Goal: Task Accomplishment & Management: Manage account settings

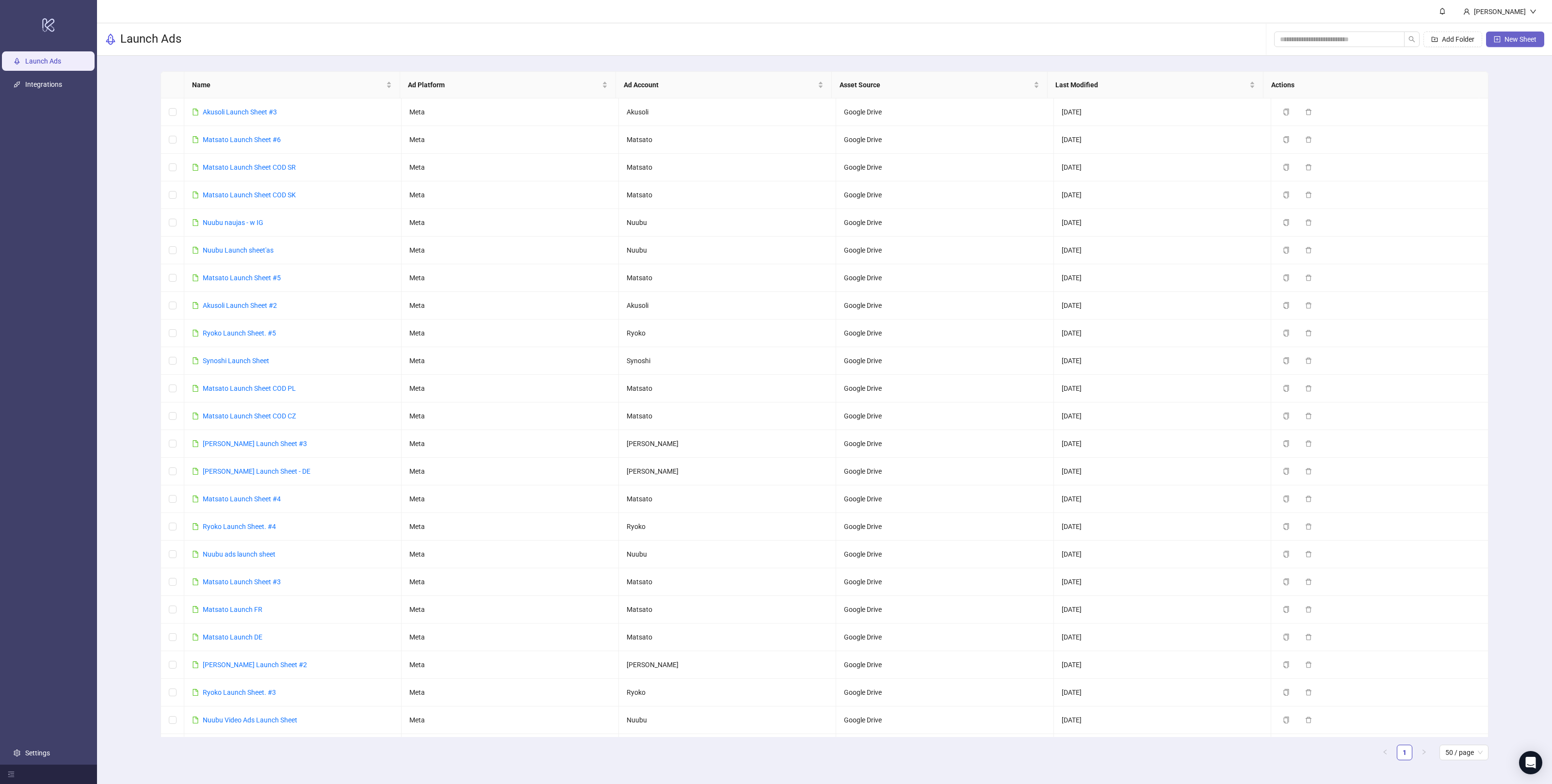
click at [1507, 43] on button "New Sheet" at bounding box center [1515, 39] width 58 height 16
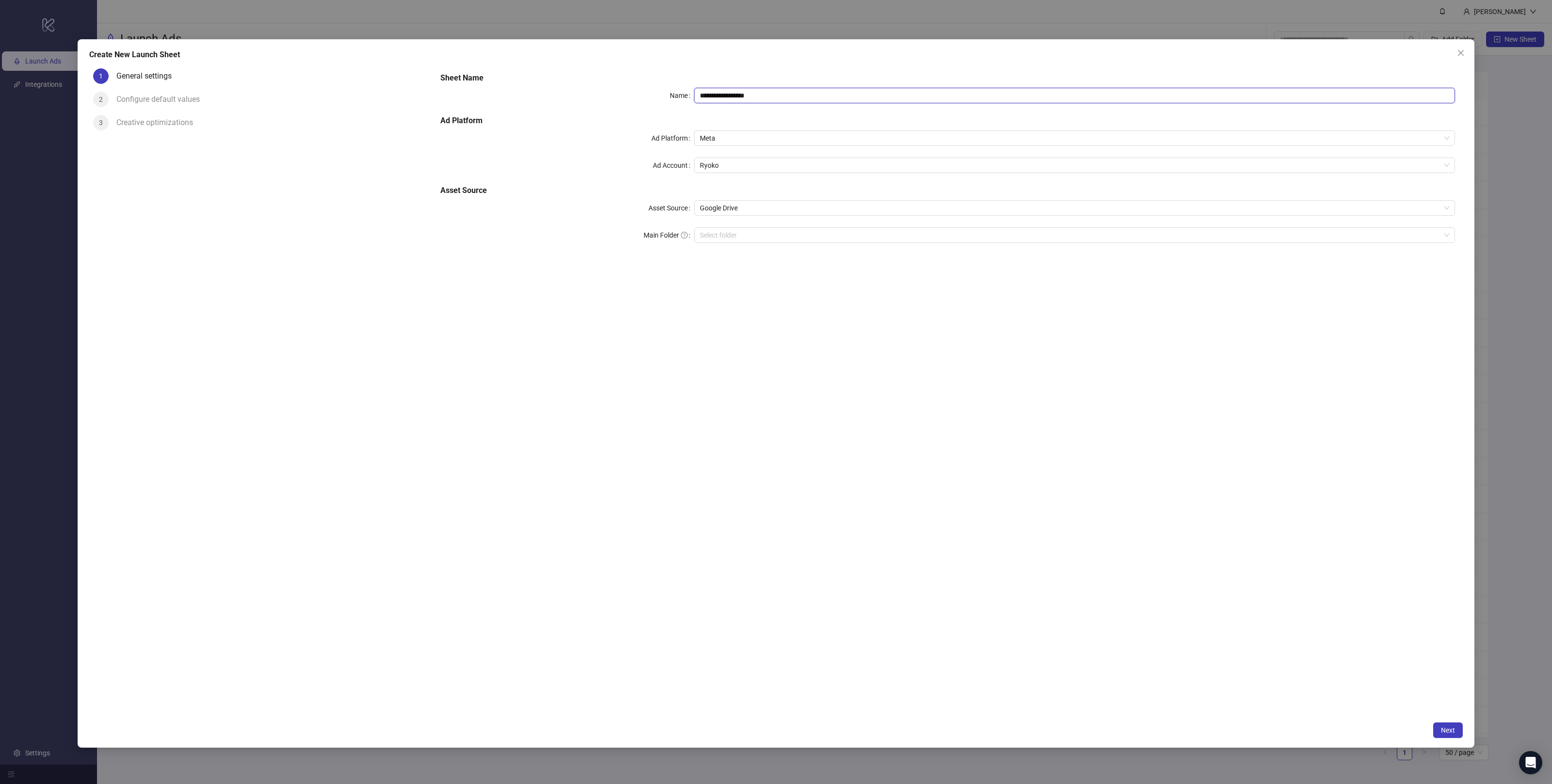
drag, startPoint x: 777, startPoint y: 96, endPoint x: 598, endPoint y: 91, distance: 179.1
click at [601, 92] on div "**********" at bounding box center [948, 96] width 1015 height 16
click at [758, 92] on input "**********" at bounding box center [1074, 96] width 761 height 16
click at [724, 160] on span "Ryoko" at bounding box center [1075, 165] width 749 height 14
type input "**********"
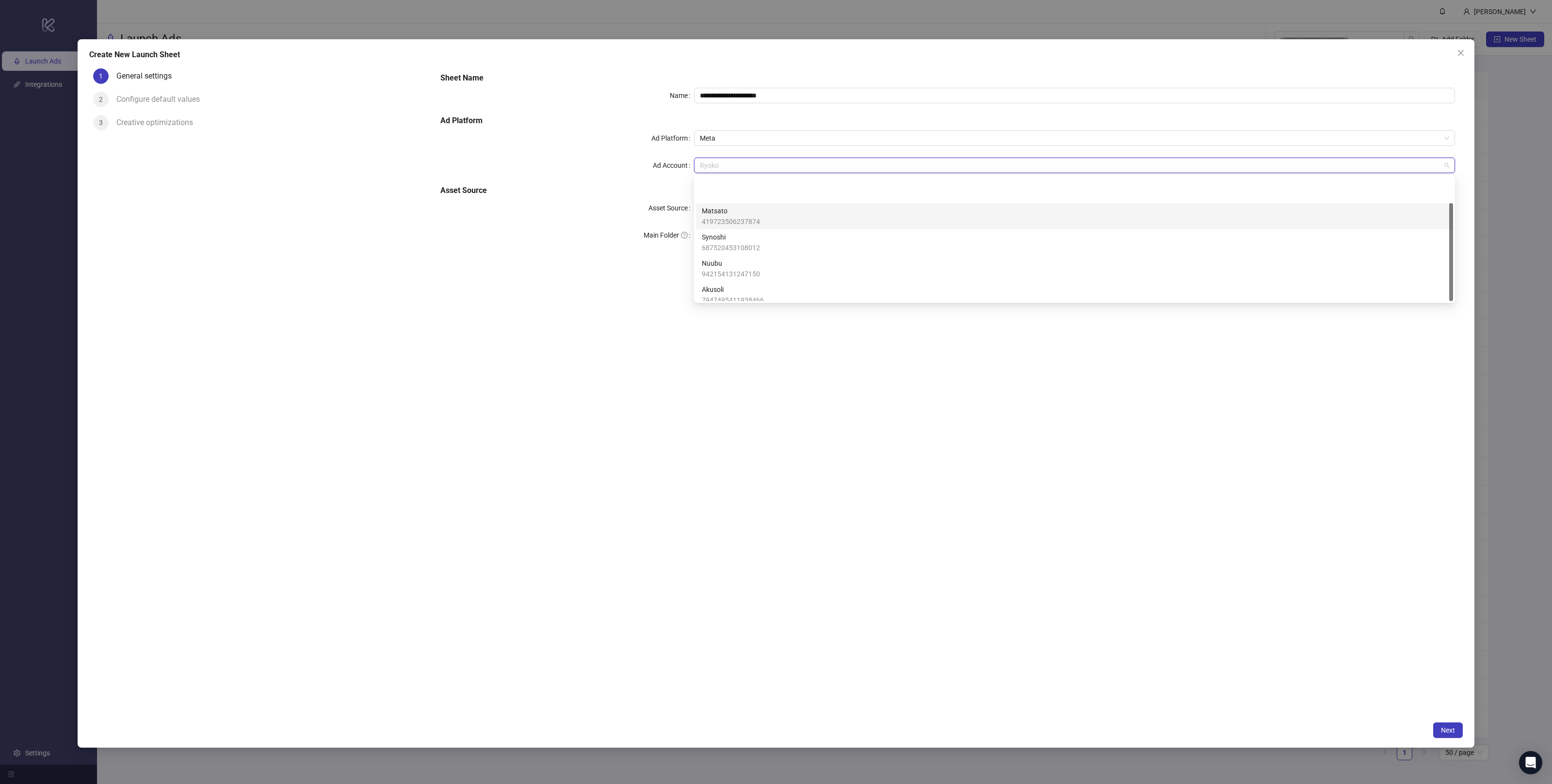
scroll to position [33, 0]
click at [657, 231] on label "Main Folder" at bounding box center [669, 235] width 51 height 16
click at [700, 231] on input "Main Folder" at bounding box center [1070, 235] width 740 height 14
click at [733, 164] on span "Ryoko" at bounding box center [1075, 165] width 749 height 14
click at [739, 237] on span "942154131247150" at bounding box center [731, 241] width 58 height 11
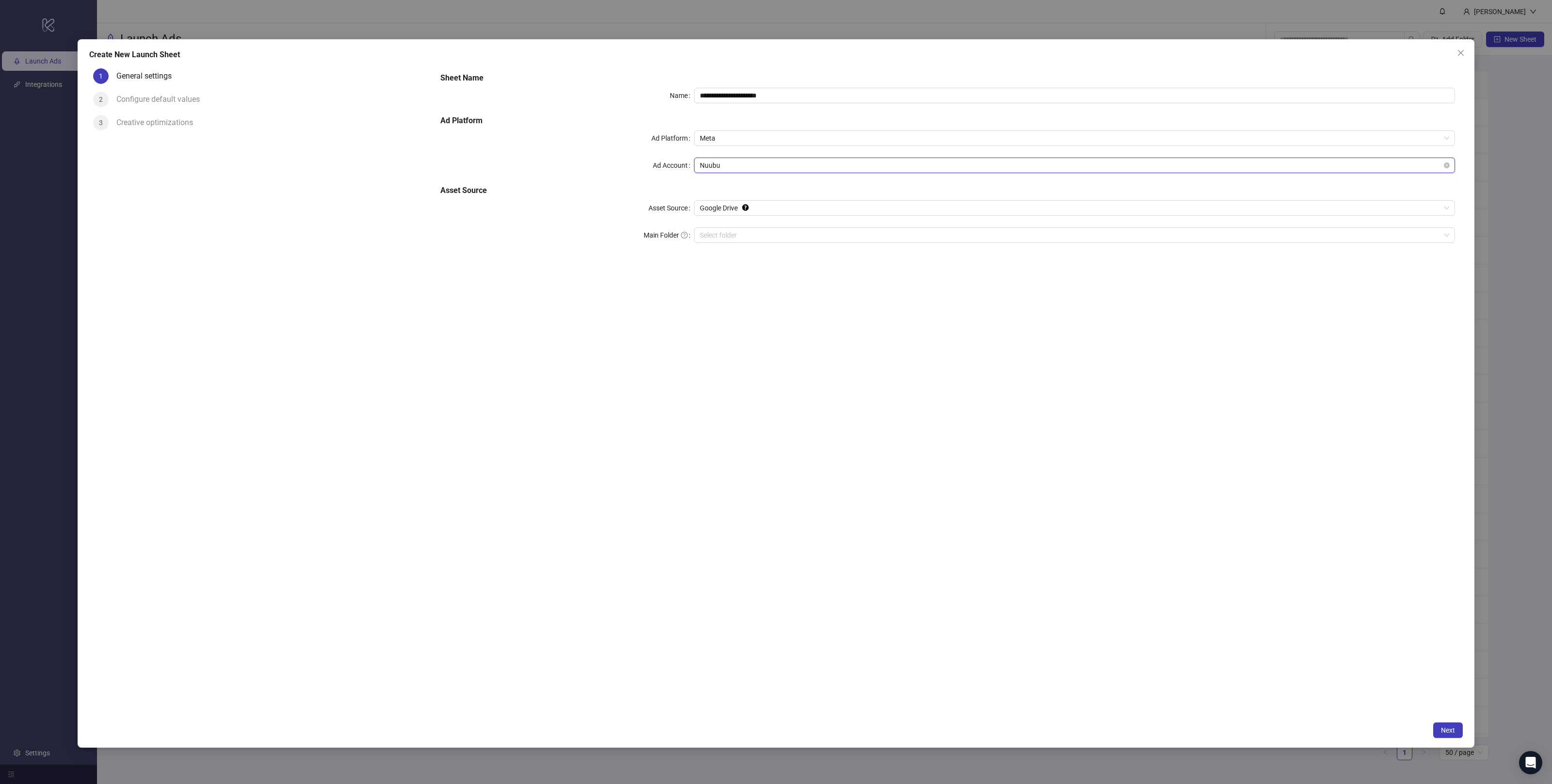
click at [733, 166] on span "Nuubu" at bounding box center [1075, 165] width 749 height 14
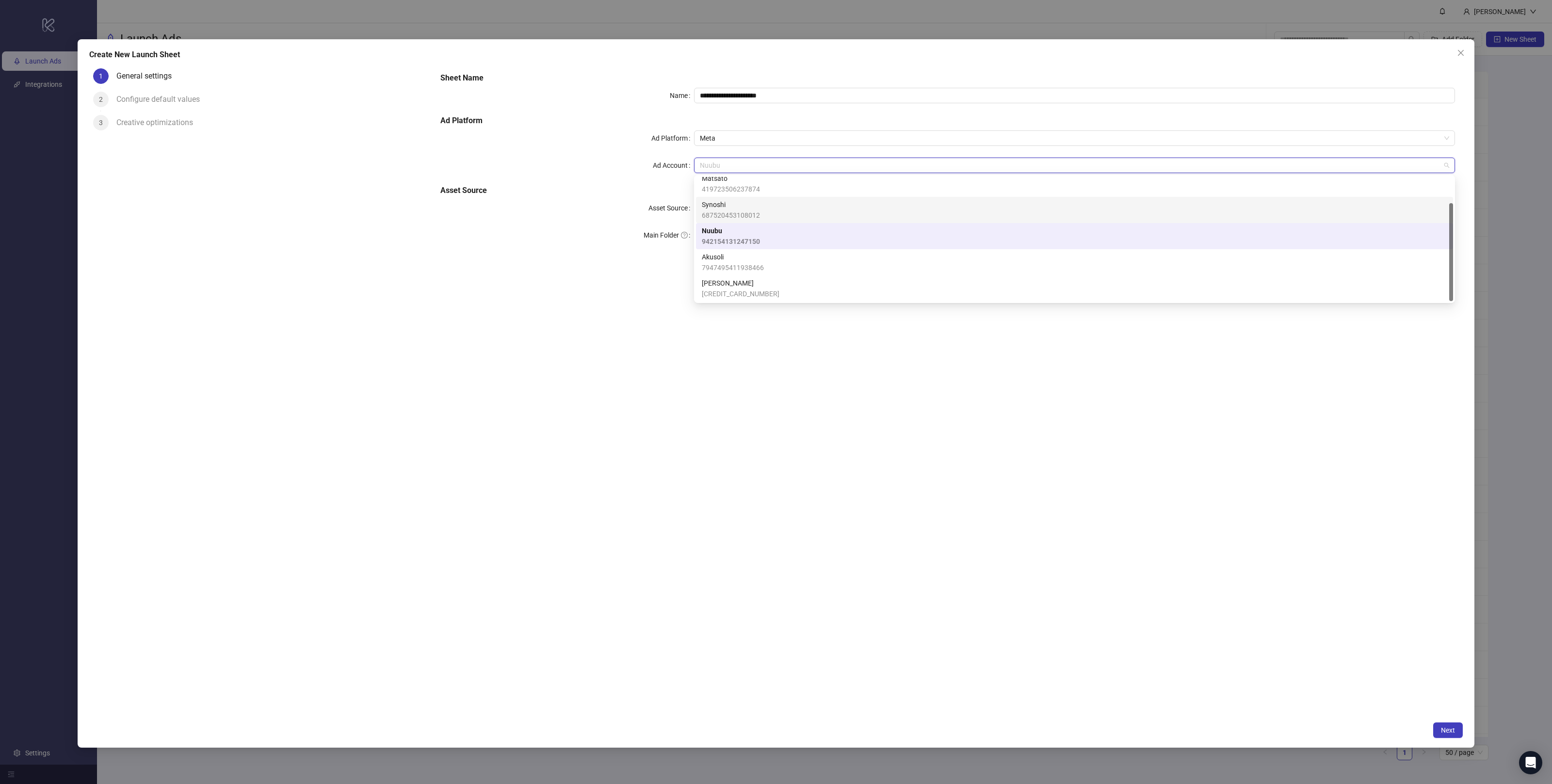
click at [605, 208] on div "Asset Source" at bounding box center [567, 208] width 254 height 16
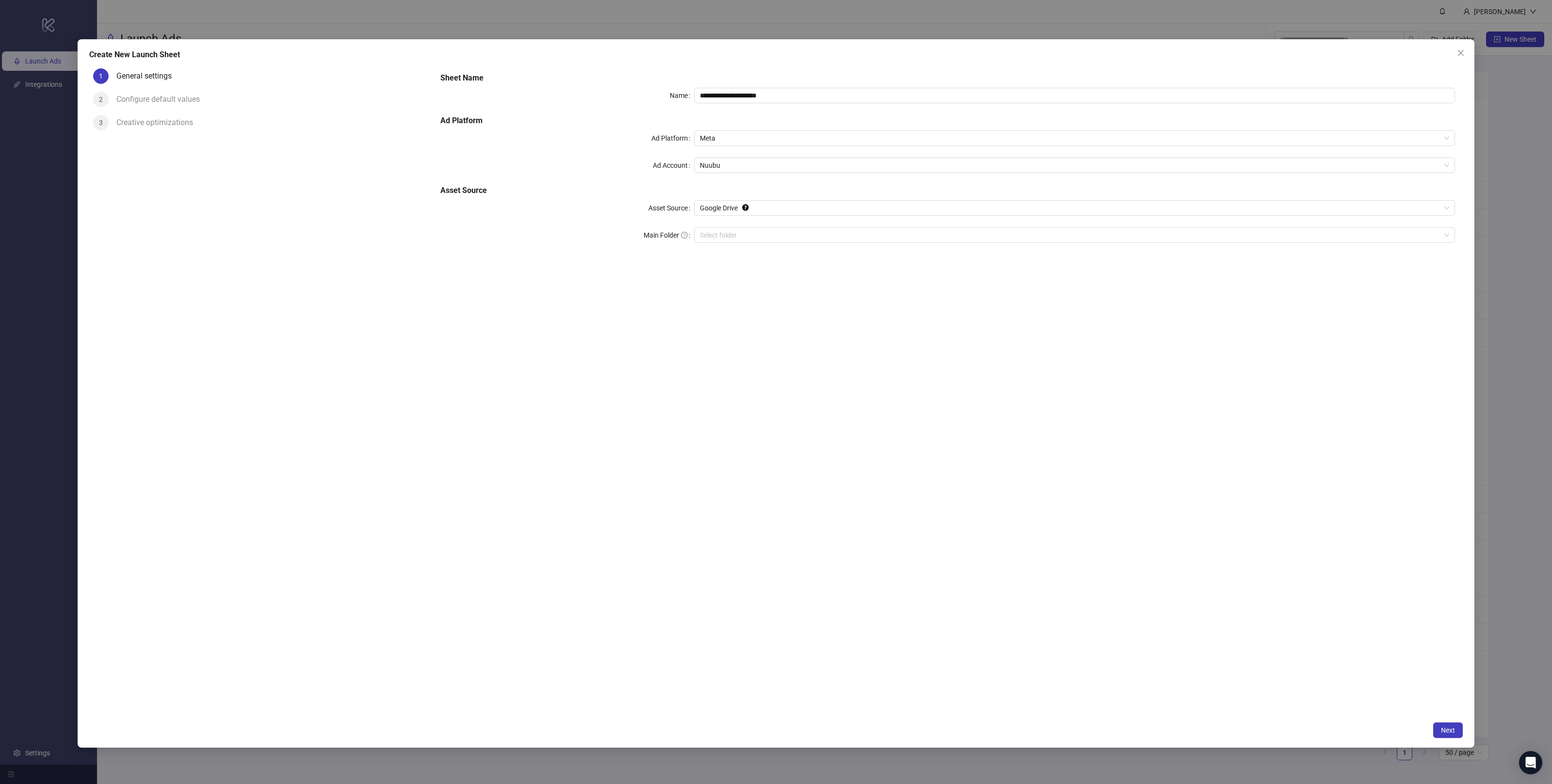
click at [1462, 55] on icon "close" at bounding box center [1460, 52] width 8 height 8
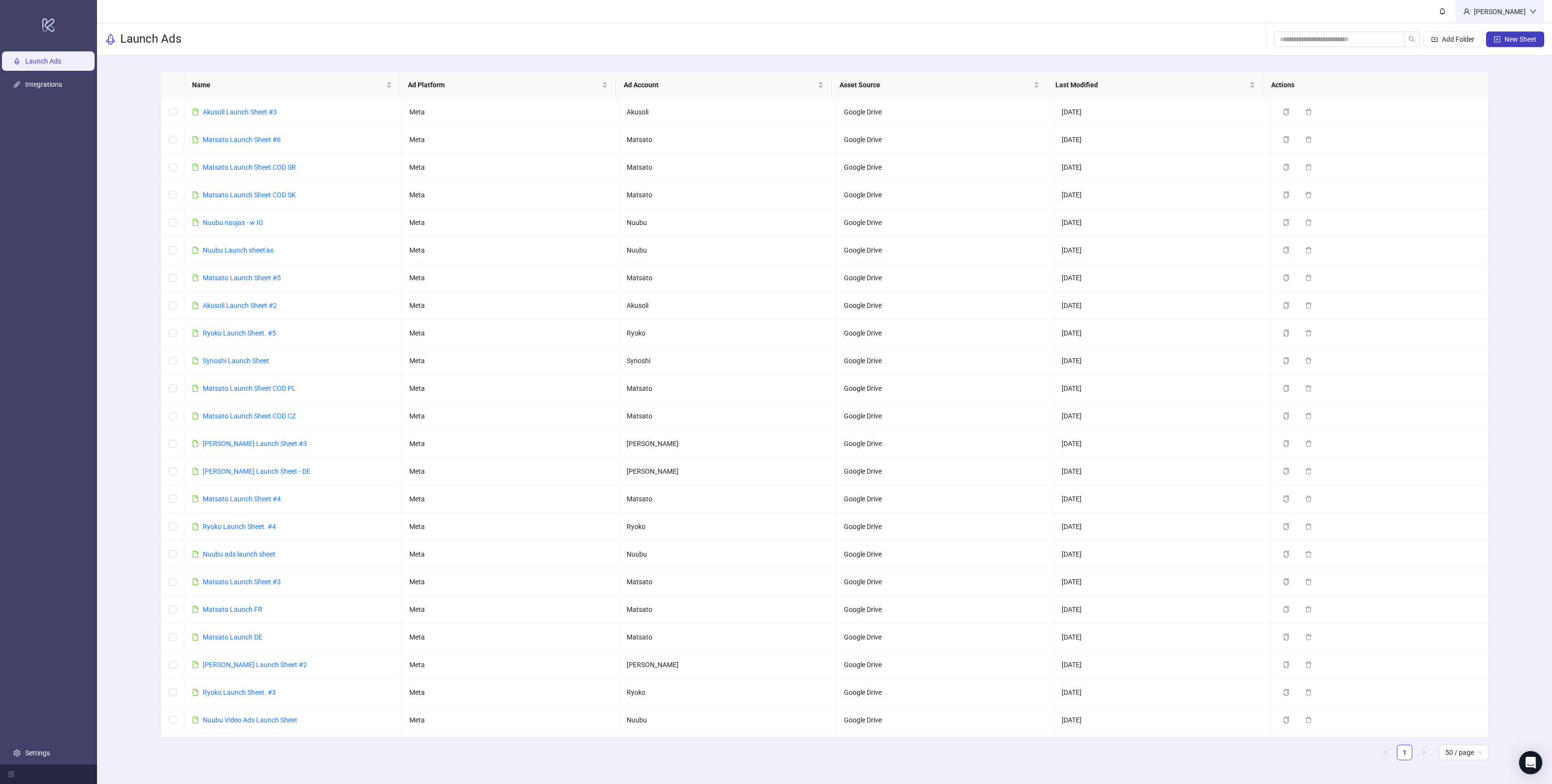
click at [1506, 8] on div "[PERSON_NAME]" at bounding box center [1500, 11] width 60 height 11
click at [1505, 7] on div "[PERSON_NAME]" at bounding box center [1500, 11] width 60 height 11
click at [1421, 11] on header "[PERSON_NAME]" at bounding box center [824, 11] width 1455 height 23
click at [39, 754] on link "Settings" at bounding box center [37, 753] width 25 height 8
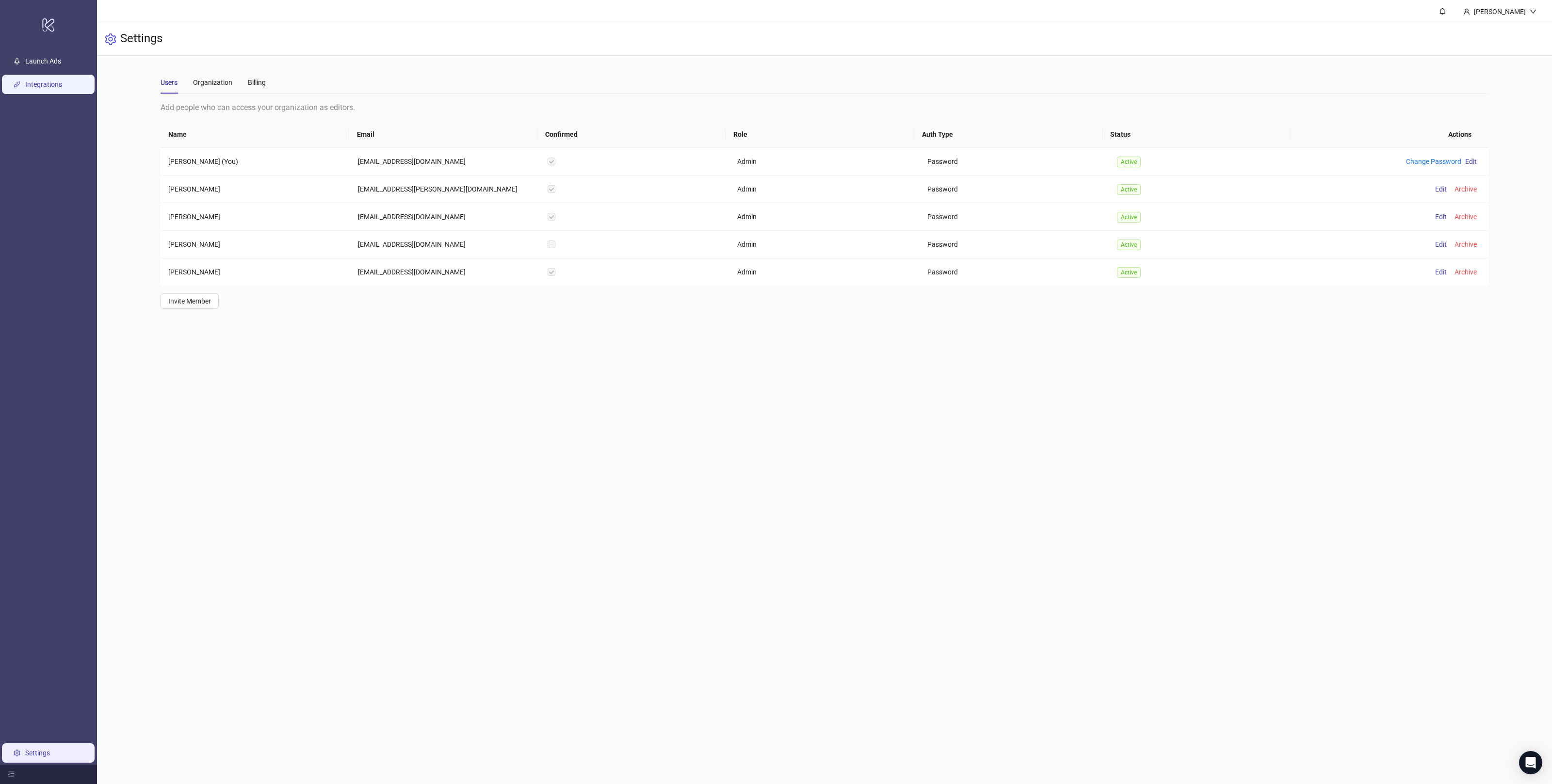
click at [48, 89] on link "Integrations" at bounding box center [43, 84] width 37 height 8
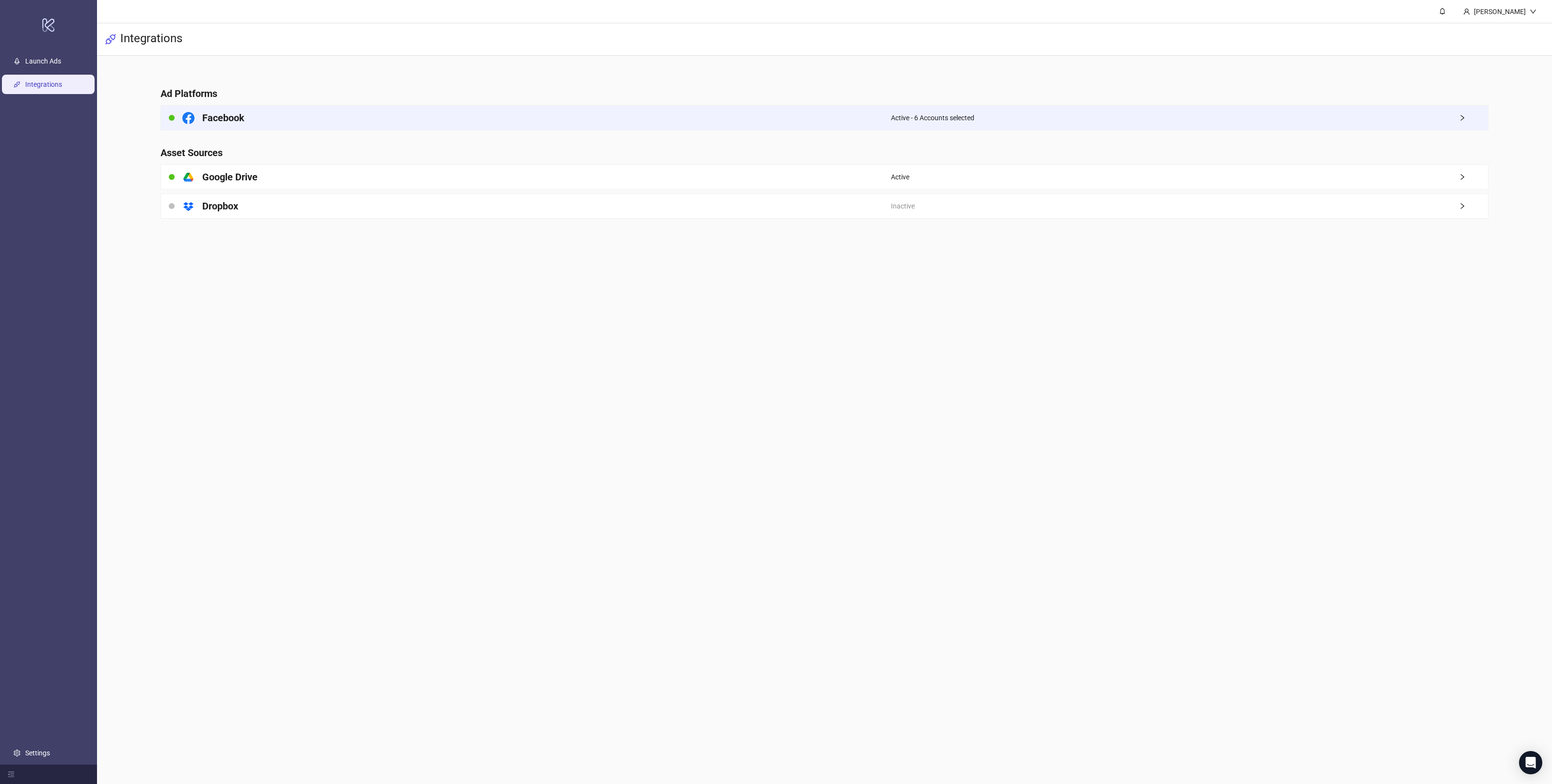
click at [912, 117] on span "Active - 6 Accounts selected" at bounding box center [933, 118] width 83 height 11
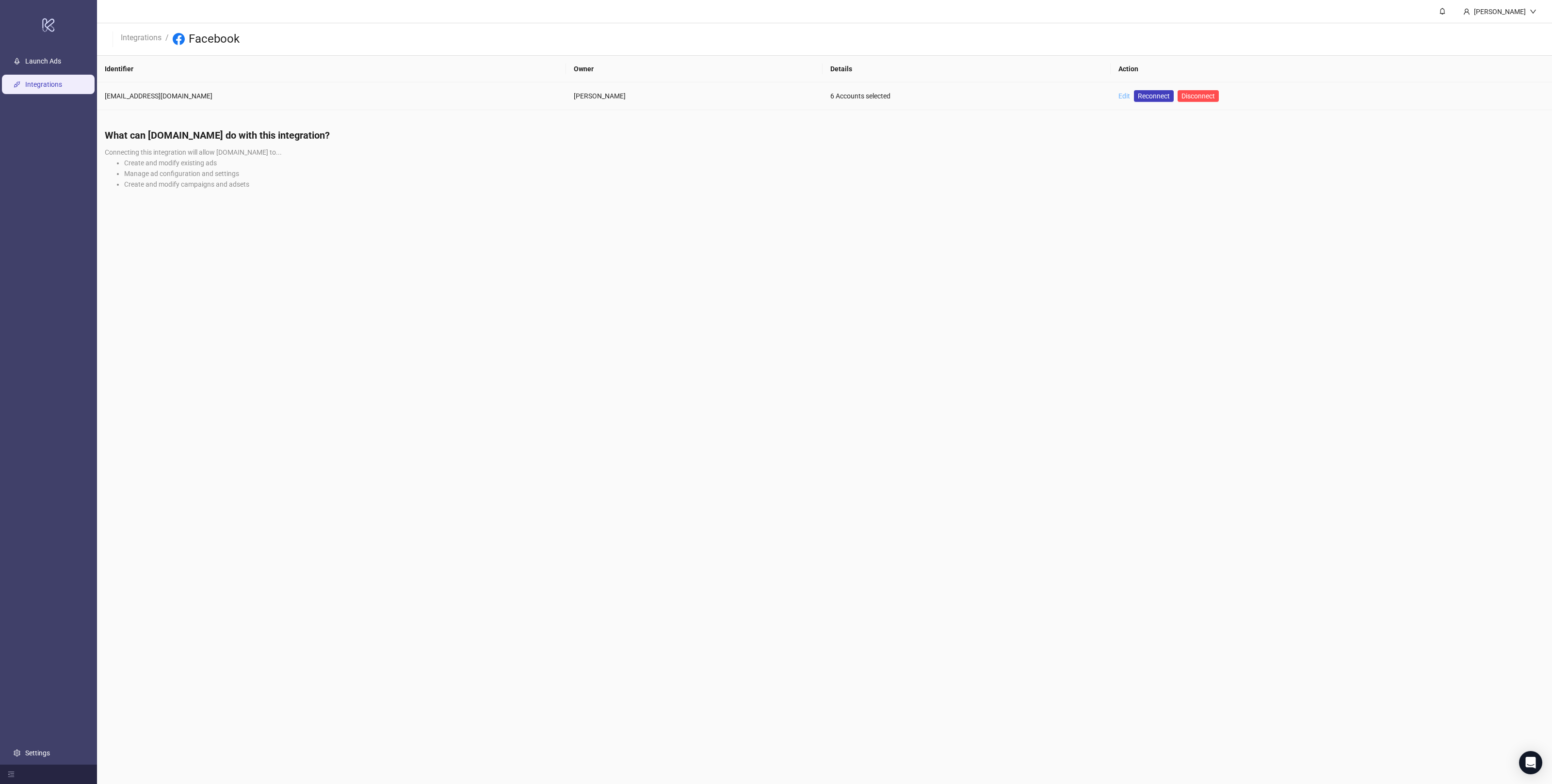
click at [1130, 97] on link "Edit" at bounding box center [1124, 96] width 11 height 8
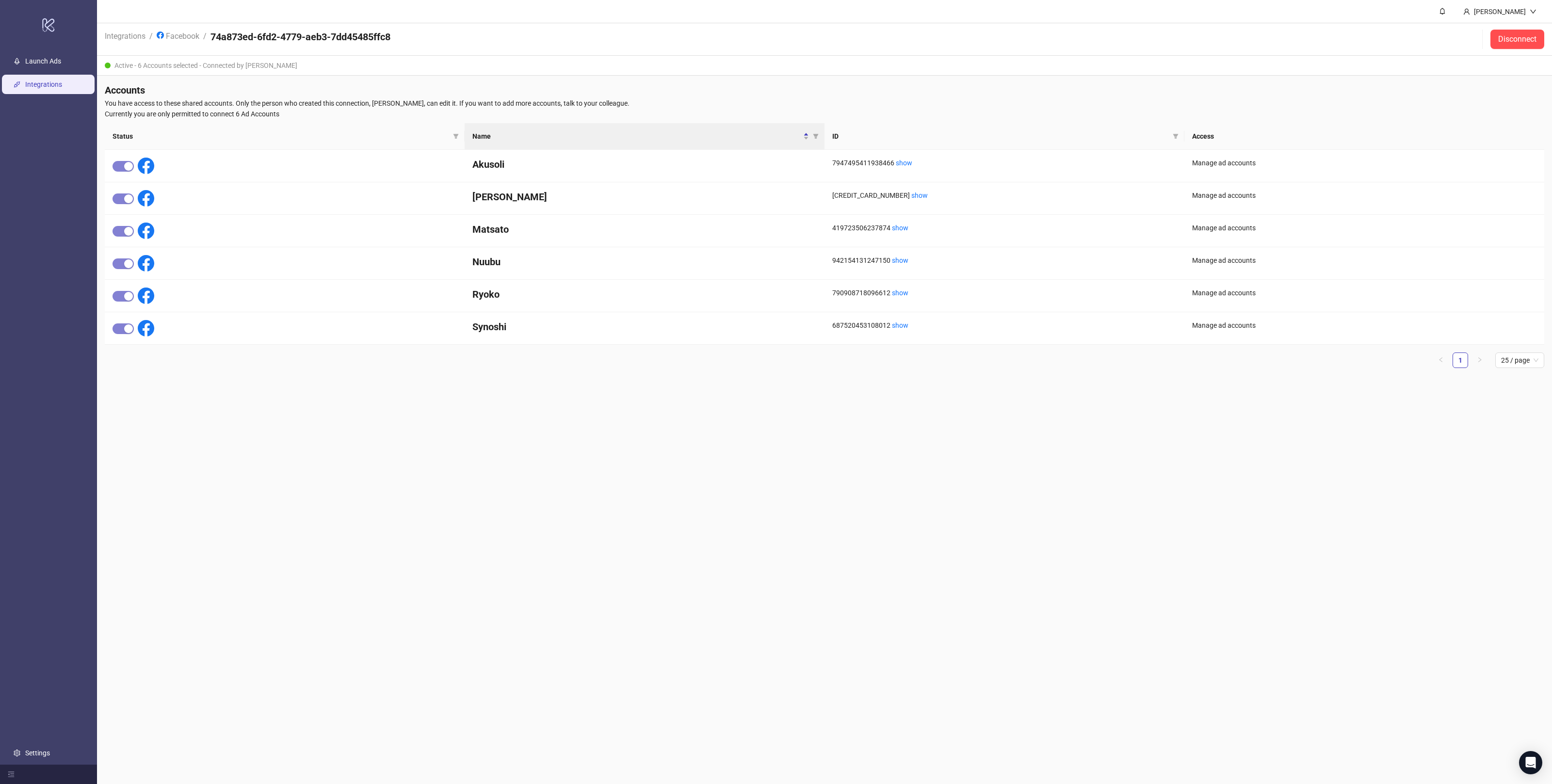
click at [300, 34] on h4 "74a873ed-6fd2-4779-aeb3-7dd45485ffc8" at bounding box center [300, 37] width 180 height 14
click at [314, 34] on h4 "74a873ed-6fd2-4779-aeb3-7dd45485ffc8" at bounding box center [300, 37] width 180 height 14
click at [401, 104] on span "You have access to these shared accounts. Only the person who created this conn…" at bounding box center [824, 104] width 1439 height 11
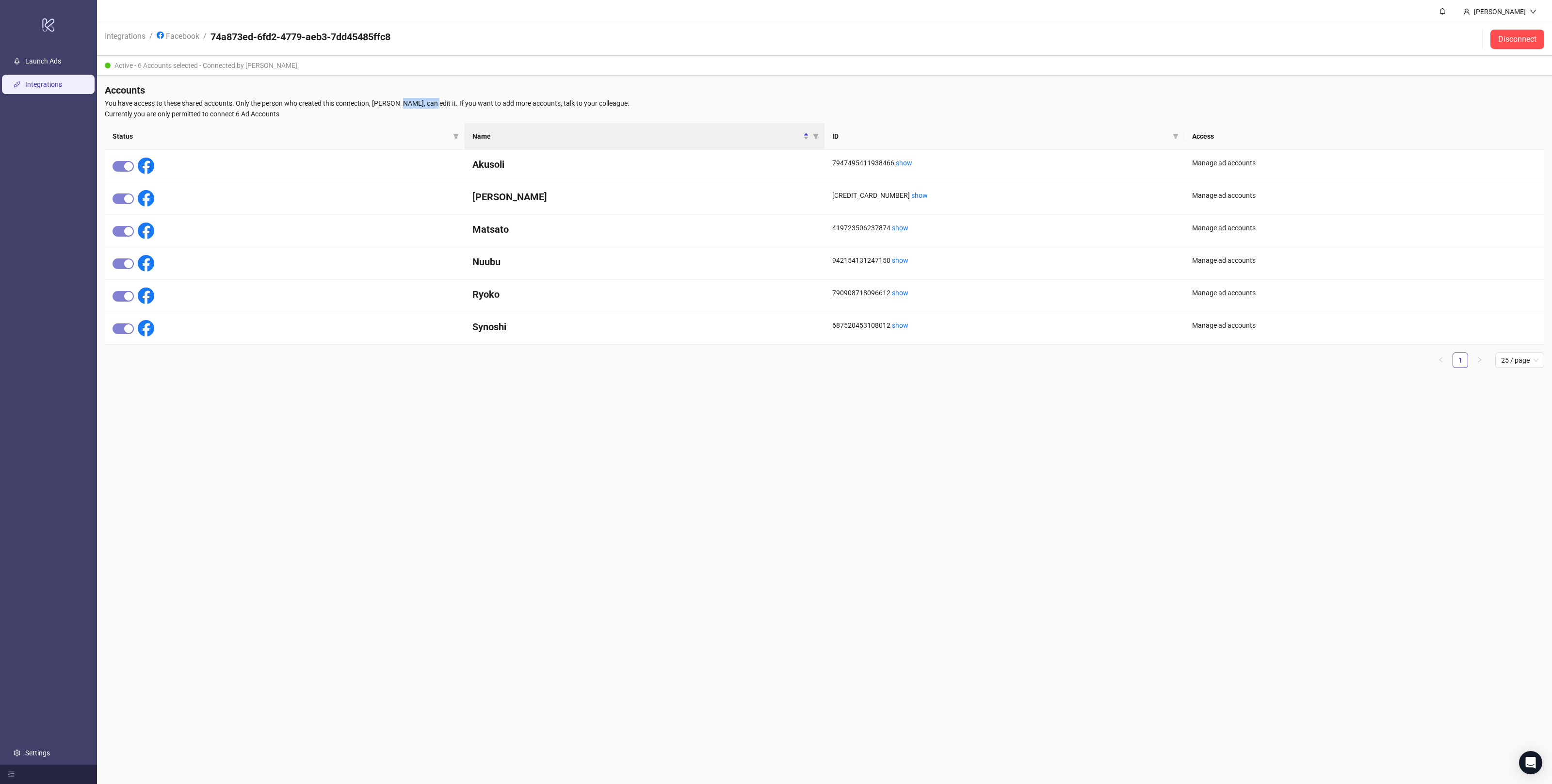
click at [420, 101] on span "You have access to these shared accounts. Only the person who created this conn…" at bounding box center [824, 104] width 1439 height 11
click at [901, 263] on link "show" at bounding box center [900, 260] width 16 height 8
